Goal: Task Accomplishment & Management: Complete application form

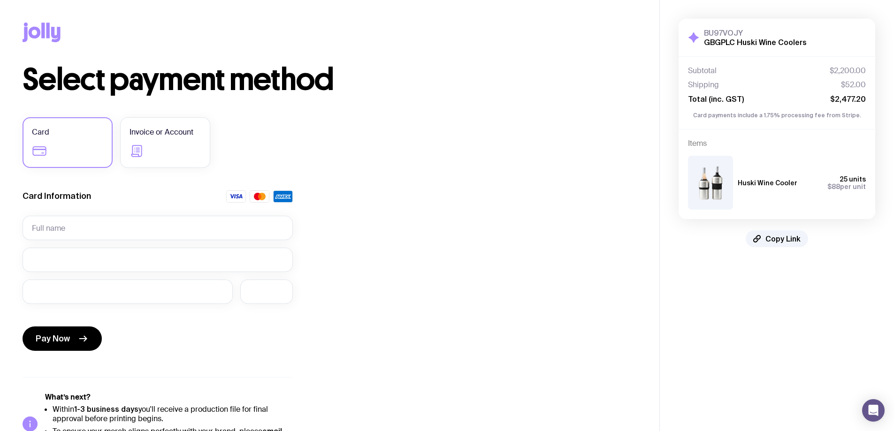
click at [152, 132] on span "Invoice or Account" at bounding box center [162, 132] width 64 height 11
click at [0, 0] on input "Invoice or Account" at bounding box center [0, 0] width 0 height 0
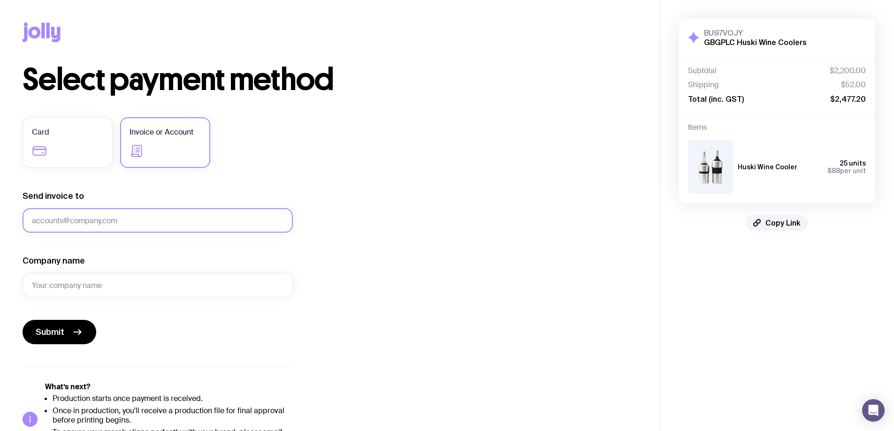
click at [85, 218] on input "Send invoice to" at bounding box center [158, 220] width 270 height 24
type input "[PERSON_NAME][EMAIL_ADDRESS][PERSON_NAME][DOMAIN_NAME]"
click at [77, 288] on input "Company name" at bounding box center [158, 285] width 270 height 24
click at [81, 294] on input "GBG" at bounding box center [158, 285] width 270 height 24
type input "GBG [GEOGRAPHIC_DATA]"
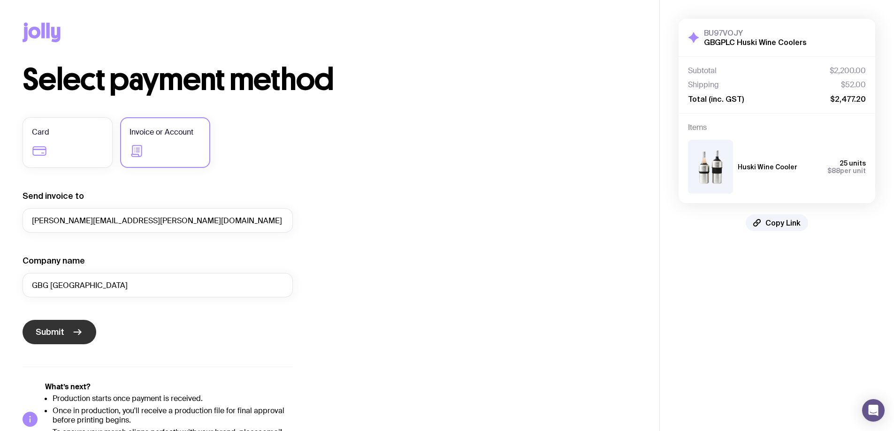
click at [60, 332] on span "Submit" at bounding box center [50, 332] width 29 height 11
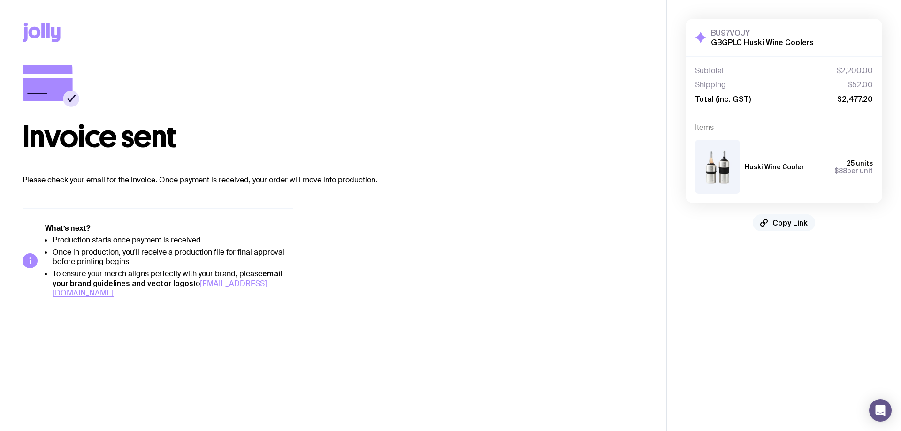
click at [783, 221] on span "Copy Link" at bounding box center [790, 222] width 35 height 9
